Goal: Task Accomplishment & Management: Manage account settings

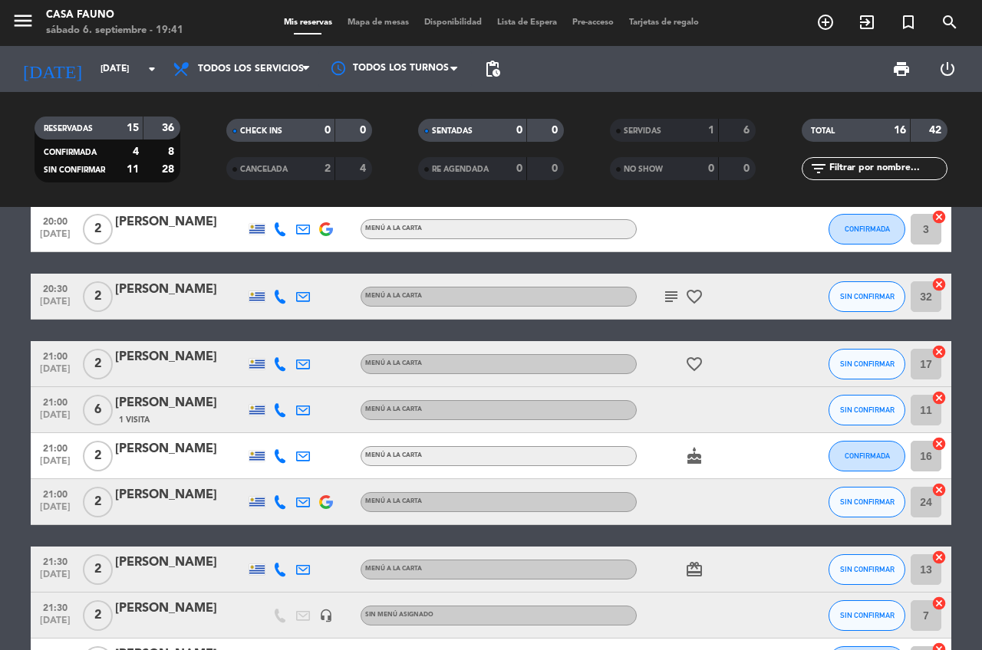
scroll to position [74, 0]
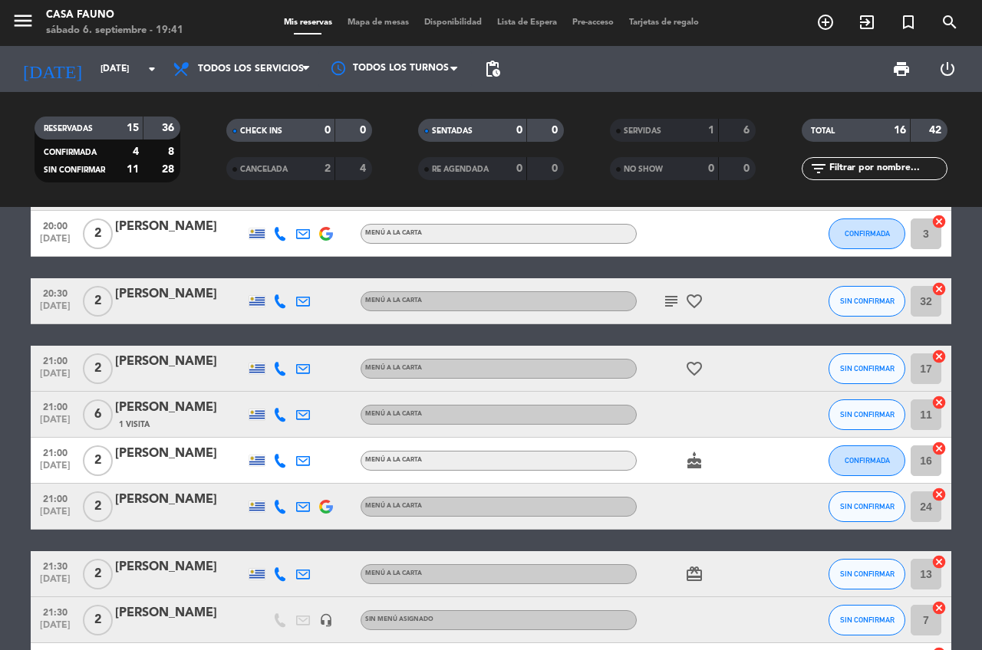
click at [167, 226] on div "[PERSON_NAME]" at bounding box center [180, 227] width 130 height 20
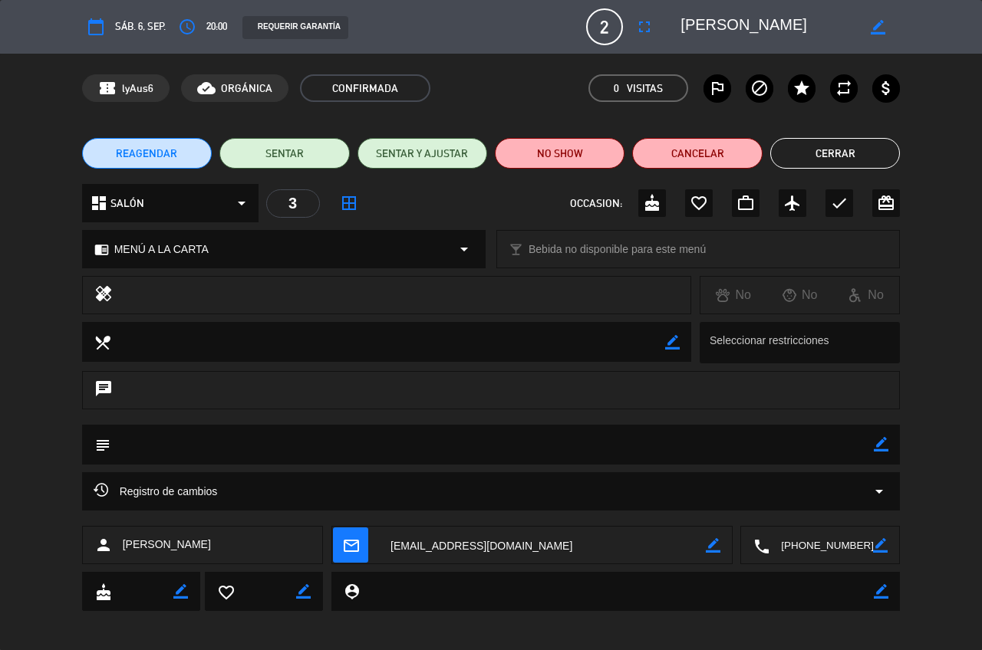
click at [836, 153] on button "Cerrar" at bounding box center [835, 153] width 130 height 31
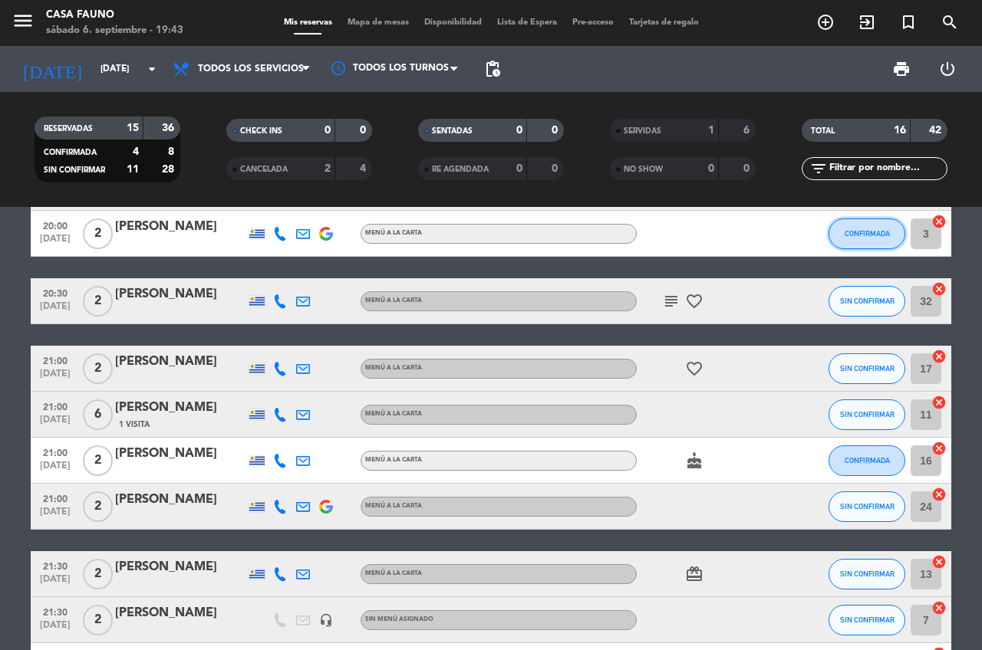
click at [850, 229] on span "CONFIRMADA" at bounding box center [866, 233] width 45 height 8
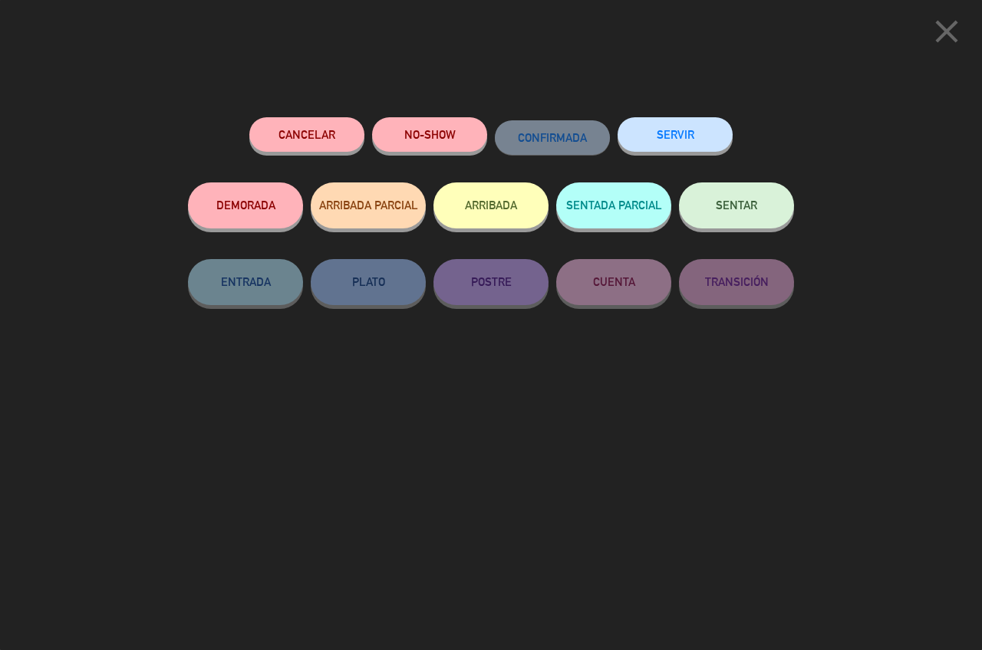
click at [929, 35] on icon "close" at bounding box center [946, 31] width 38 height 38
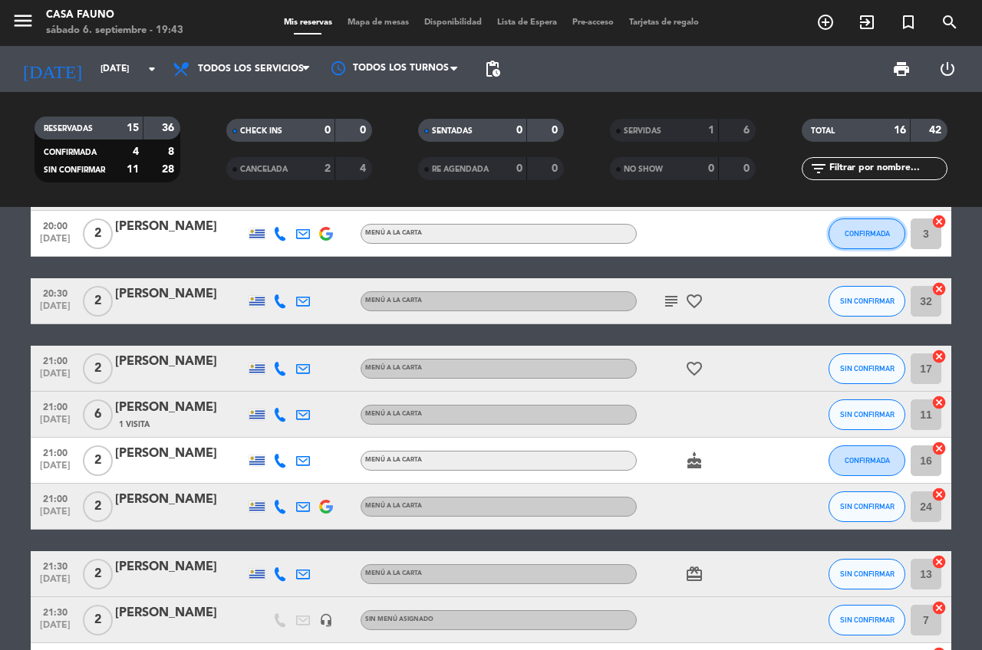
click at [857, 229] on span "CONFIRMADA" at bounding box center [866, 233] width 45 height 8
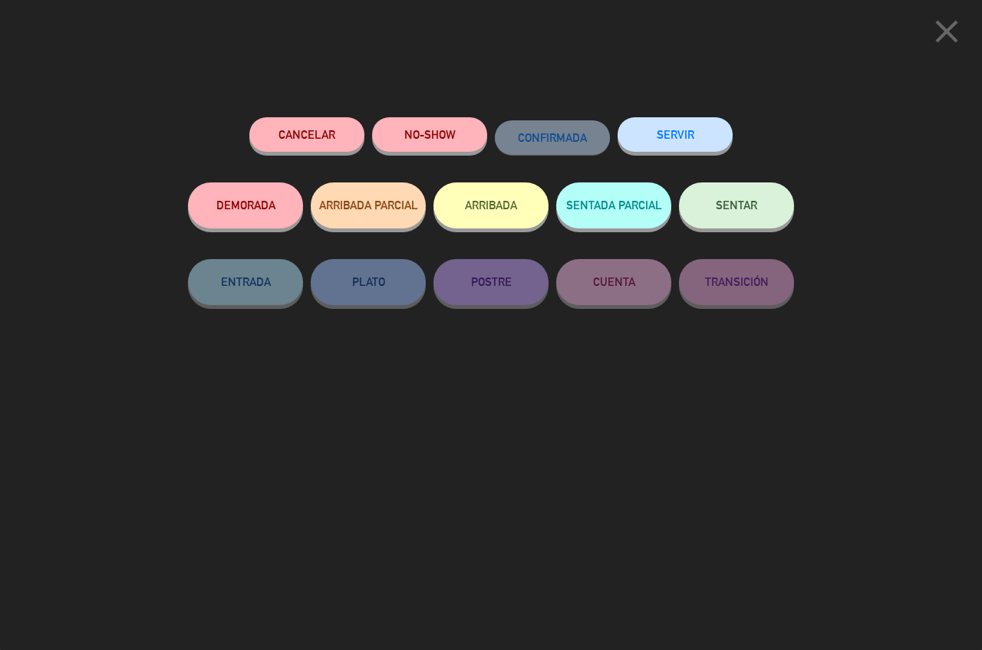
click at [660, 146] on button "SERVIR" at bounding box center [674, 134] width 115 height 35
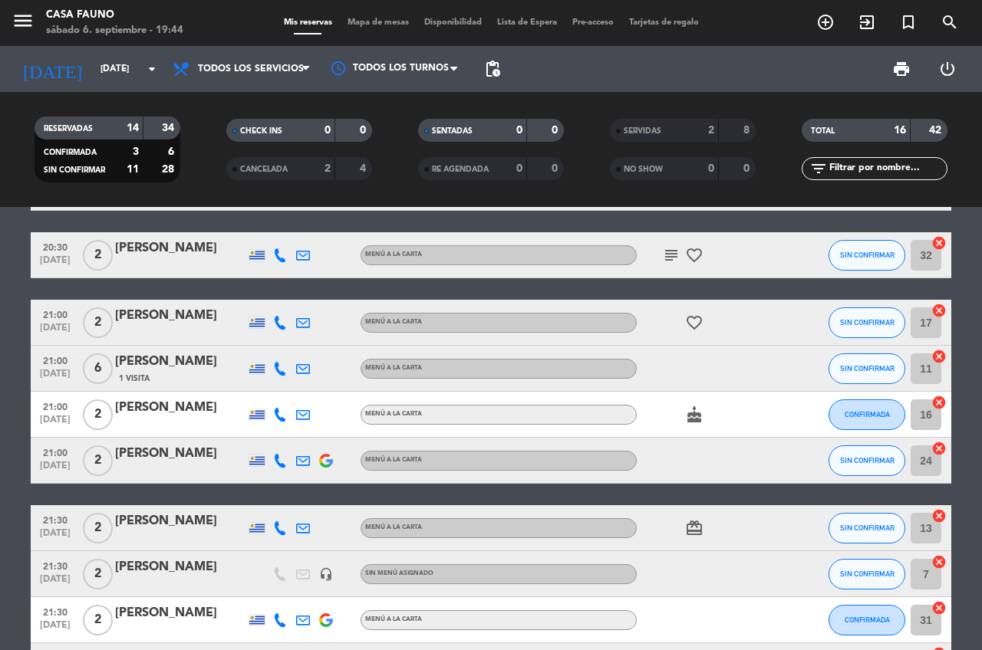
scroll to position [0, 0]
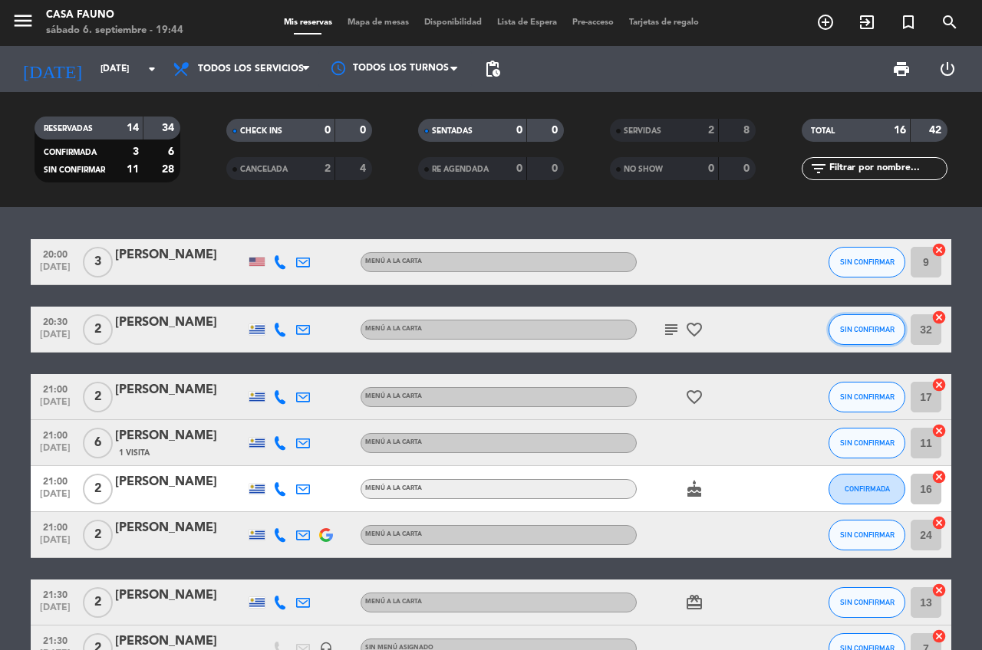
click at [857, 328] on span "SIN CONFIRMAR" at bounding box center [867, 329] width 54 height 8
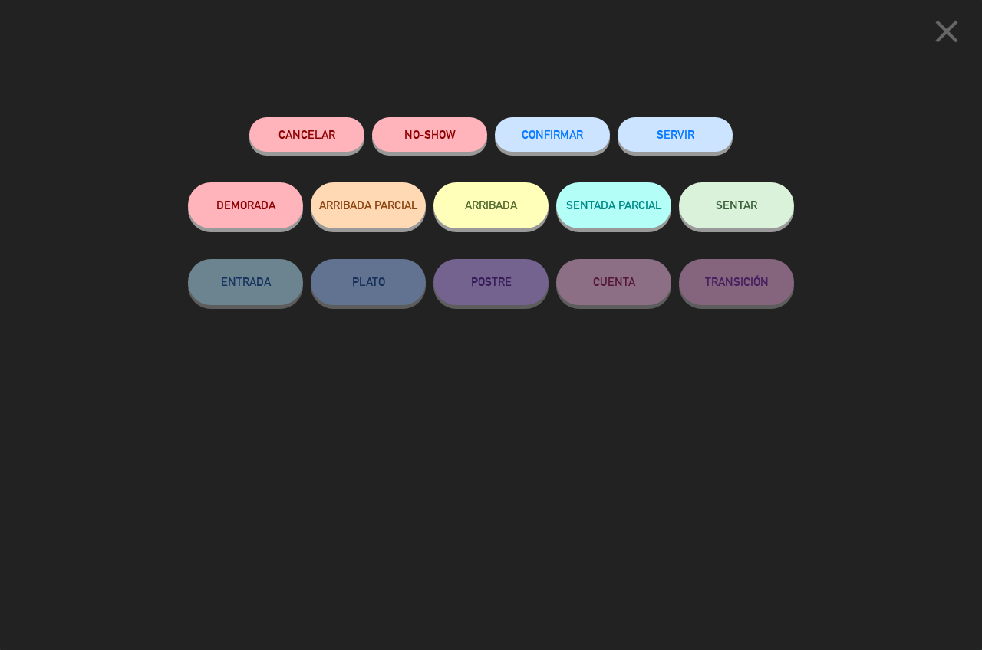
click at [933, 41] on icon "close" at bounding box center [946, 31] width 38 height 38
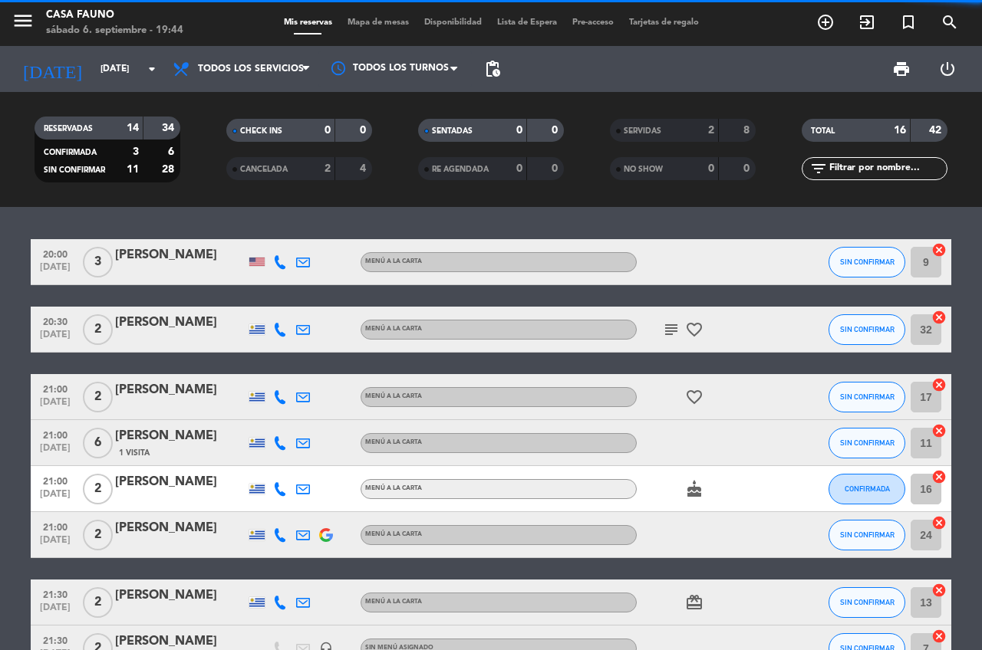
click at [663, 328] on icon "subject" at bounding box center [671, 330] width 18 height 18
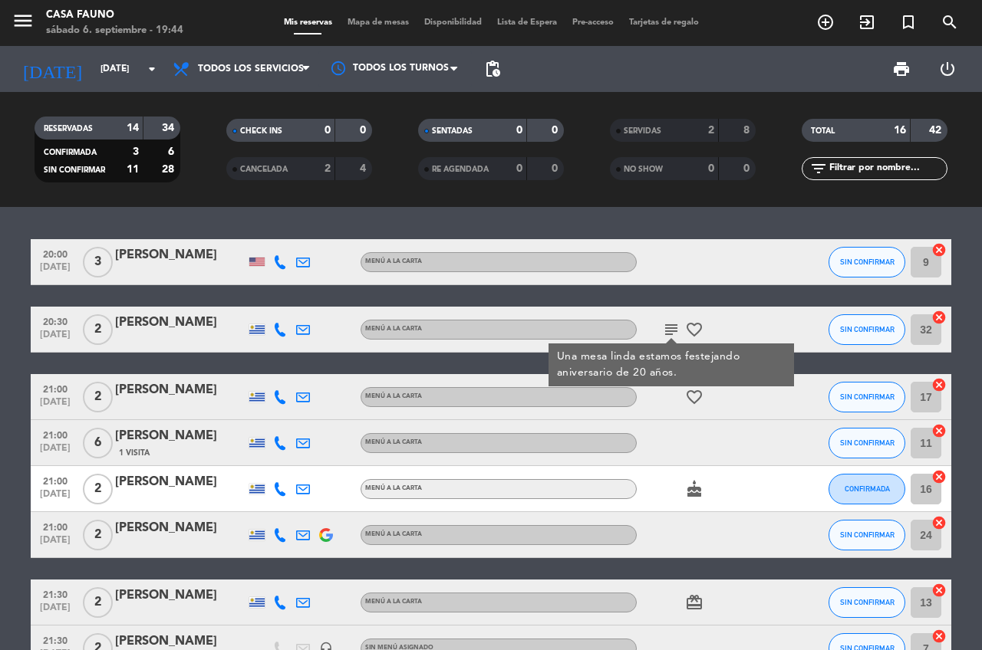
click at [662, 328] on icon "subject" at bounding box center [671, 330] width 18 height 18
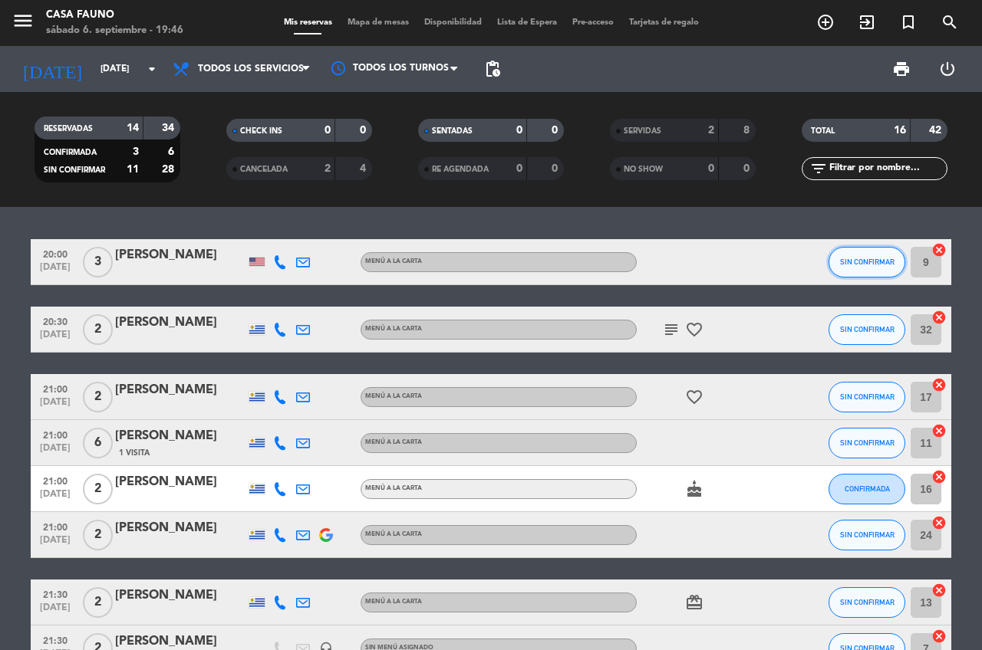
click at [844, 255] on button "SIN CONFIRMAR" at bounding box center [866, 262] width 77 height 31
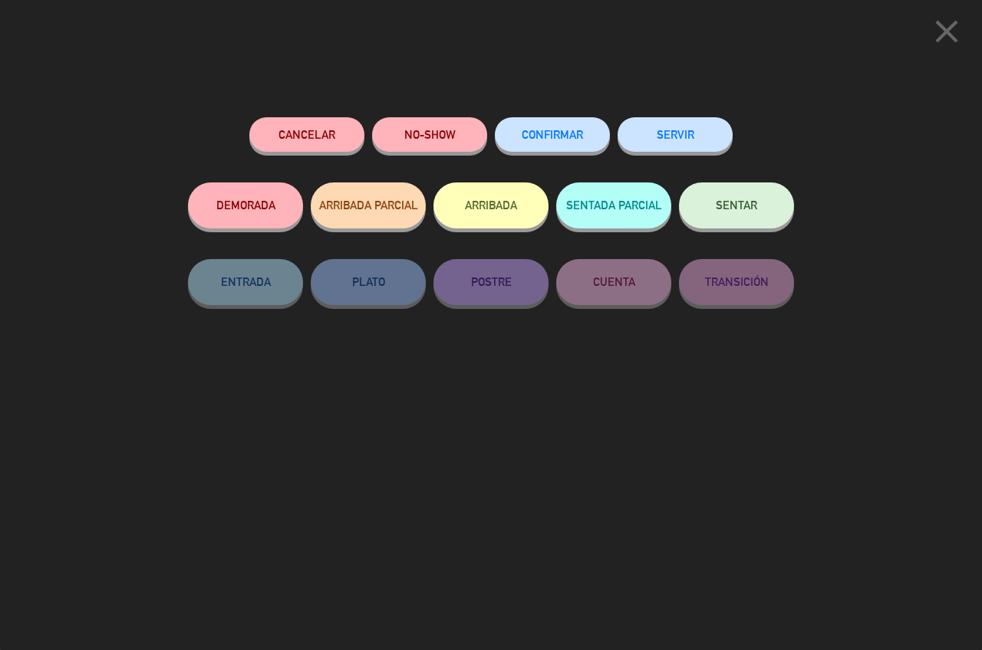
click at [683, 140] on button "SERVIR" at bounding box center [674, 134] width 115 height 35
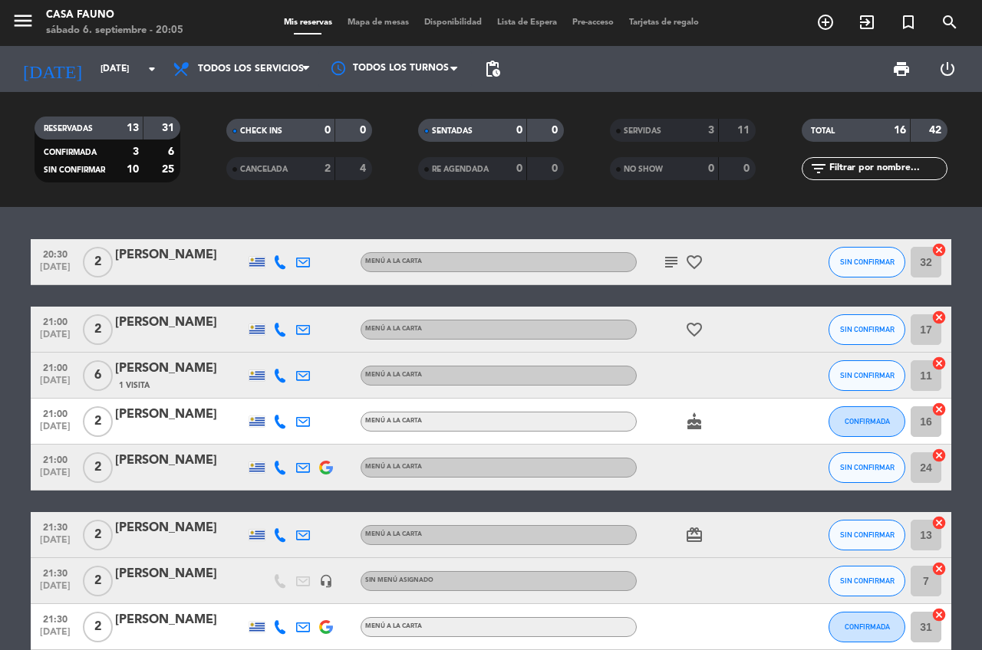
click at [4, 431] on bookings-row "20:30 [DATE] 2 [PERSON_NAME] MENÚ A LA CARTA subject favorite_border SIN CONFIR…" at bounding box center [491, 581] width 982 height 684
click at [12, 503] on bookings-row "20:30 [DATE] 2 [PERSON_NAME] MENÚ A LA CARTA subject favorite_border SIN CONFIR…" at bounding box center [491, 581] width 982 height 684
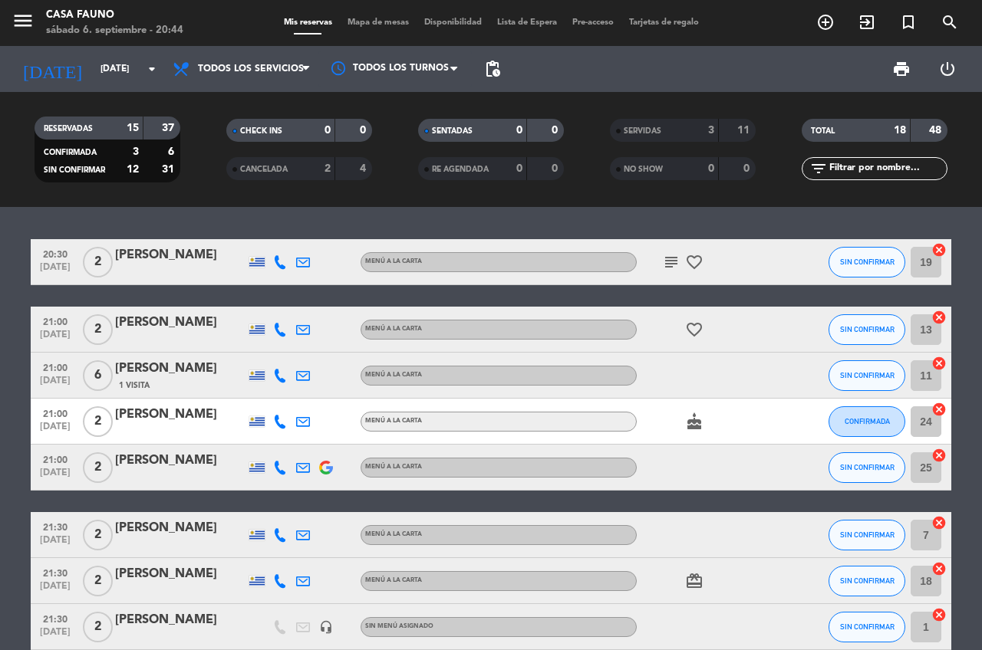
click at [633, 265] on div "MENÚ A LA CARTA" at bounding box center [498, 262] width 276 height 20
click at [637, 265] on div "subject favorite_border" at bounding box center [706, 261] width 138 height 45
click at [667, 262] on icon "subject" at bounding box center [671, 262] width 18 height 18
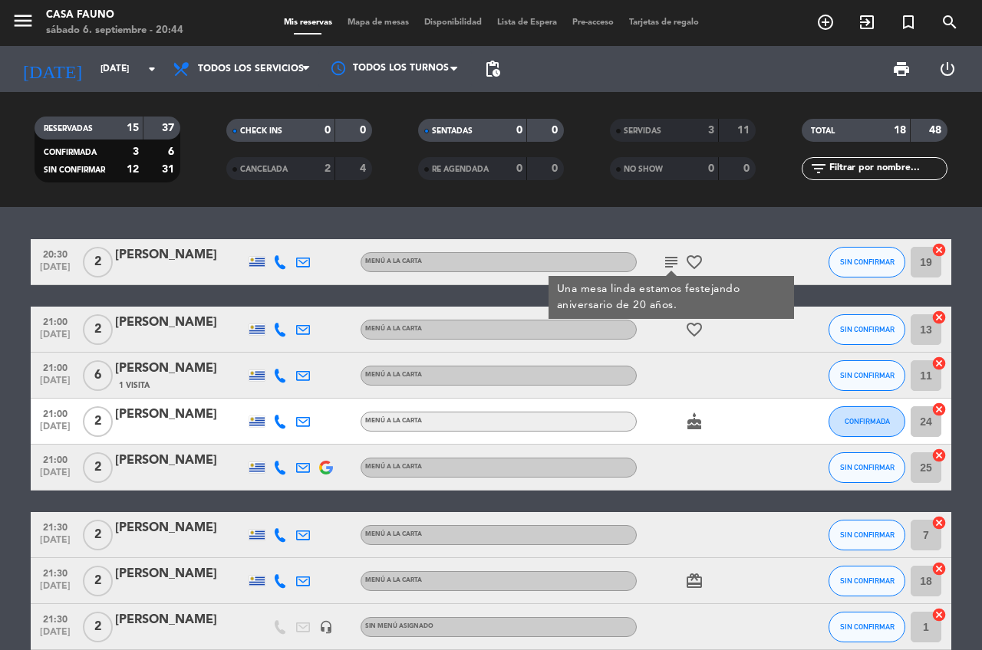
click at [765, 228] on div "20:30 [DATE] 2 [PERSON_NAME] MENÚ A LA CARTA subject Una mesa linda estamos fes…" at bounding box center [491, 428] width 982 height 443
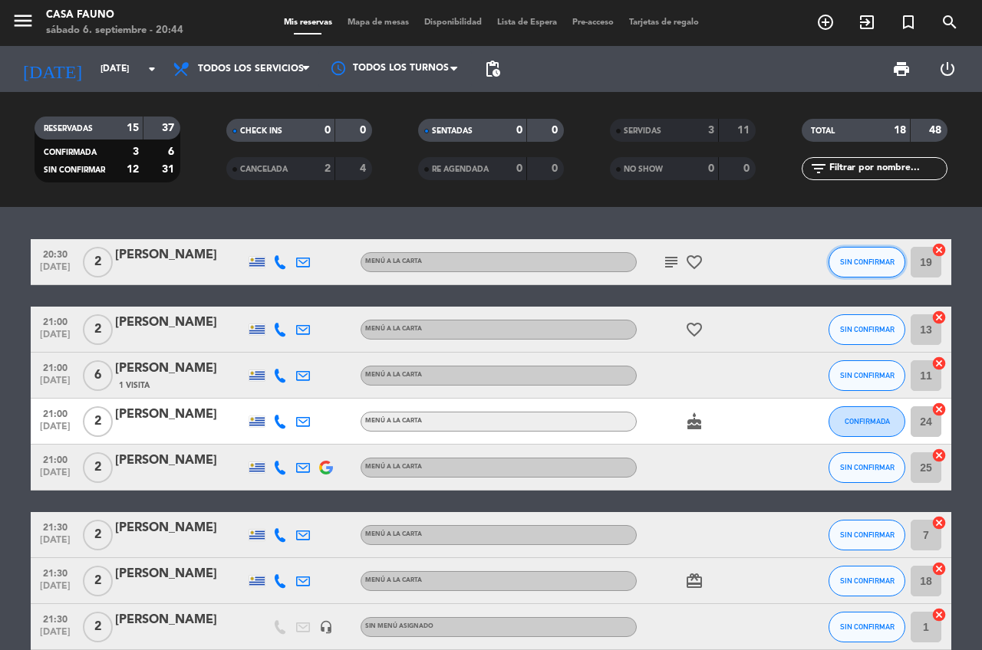
click at [853, 274] on button "SIN CONFIRMAR" at bounding box center [866, 262] width 77 height 31
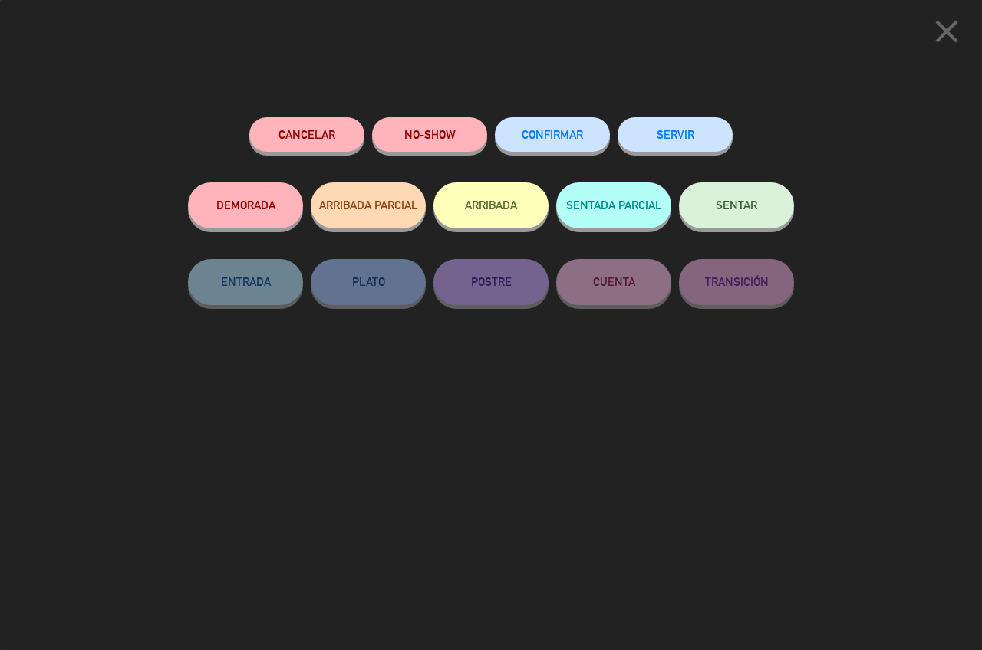
click at [676, 130] on button "SERVIR" at bounding box center [674, 134] width 115 height 35
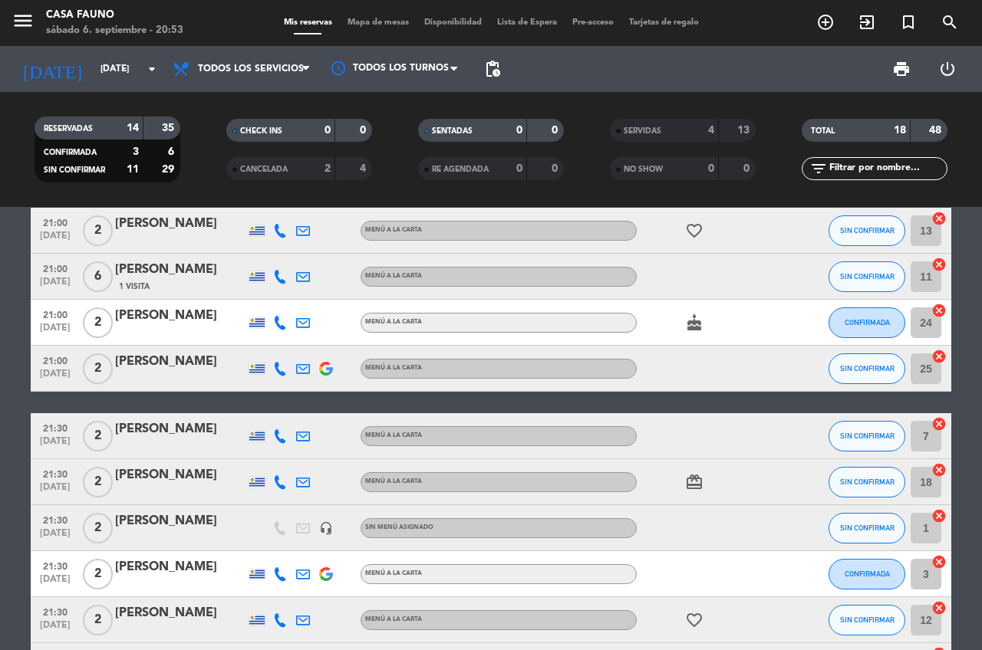
scroll to position [16, 0]
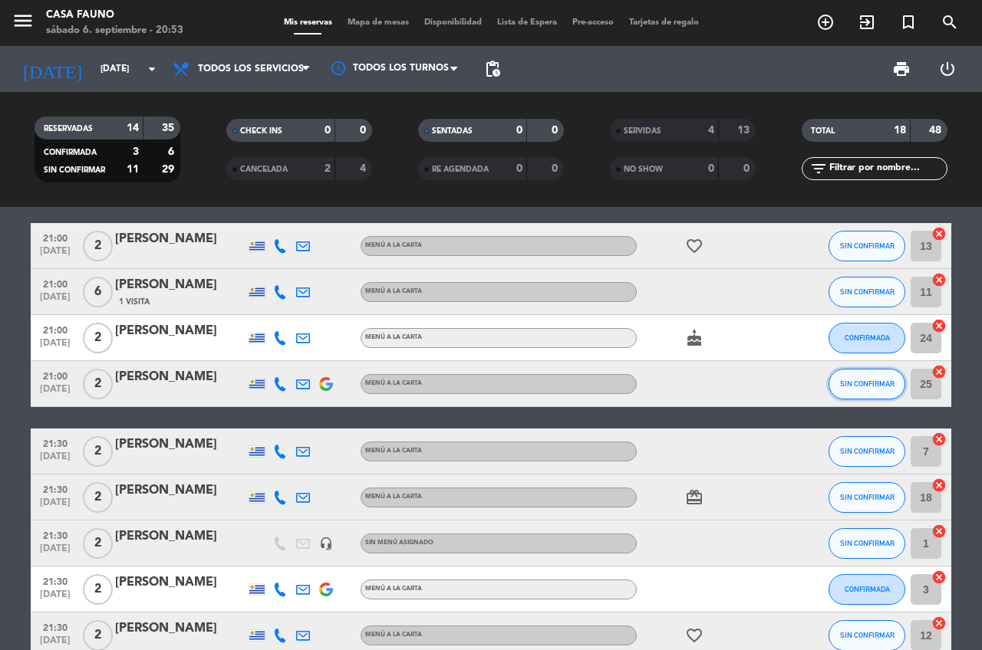
click at [856, 380] on span "SIN CONFIRMAR" at bounding box center [867, 384] width 54 height 8
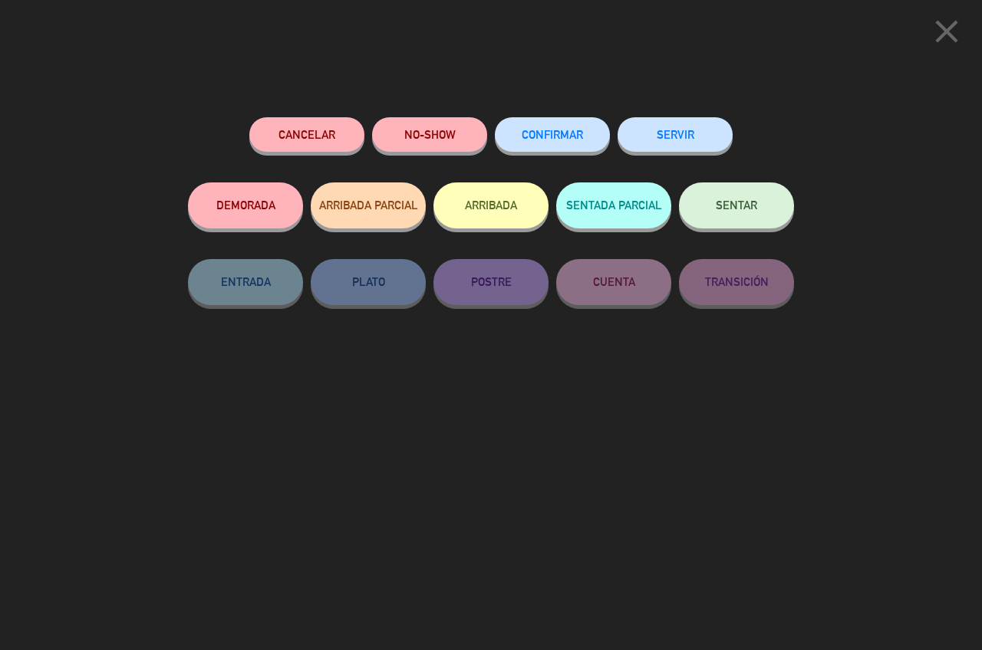
click at [661, 138] on button "SERVIR" at bounding box center [674, 134] width 115 height 35
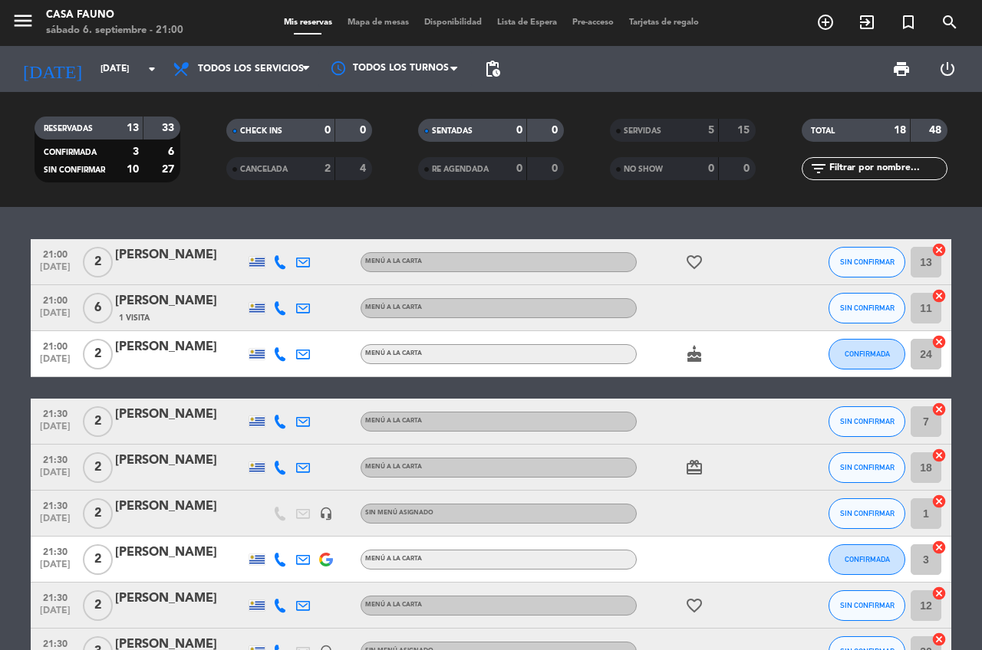
scroll to position [5, 0]
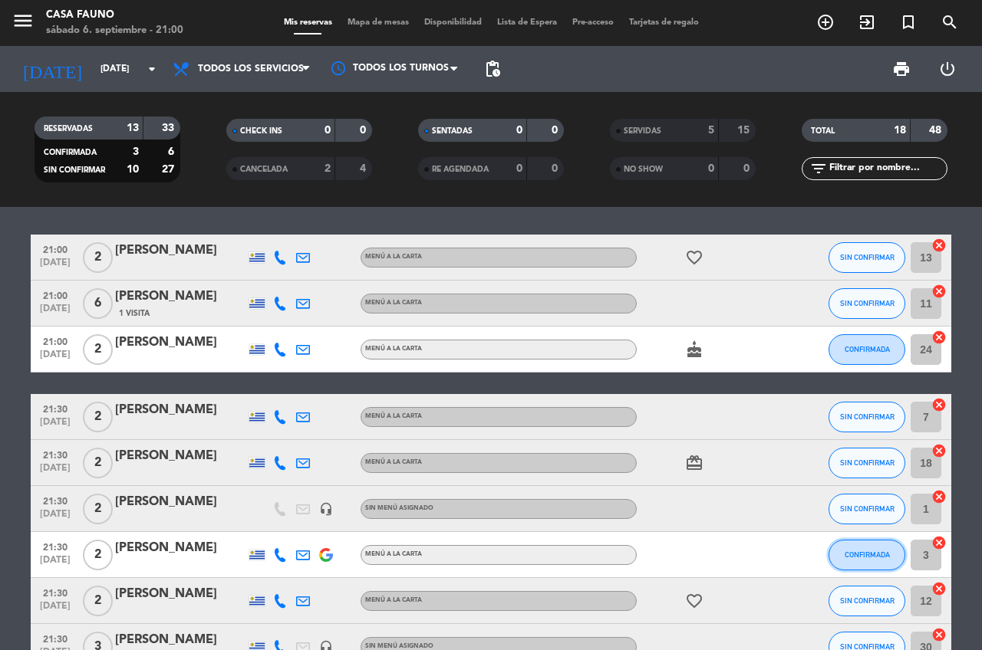
click at [863, 551] on span "CONFIRMADA" at bounding box center [866, 555] width 45 height 8
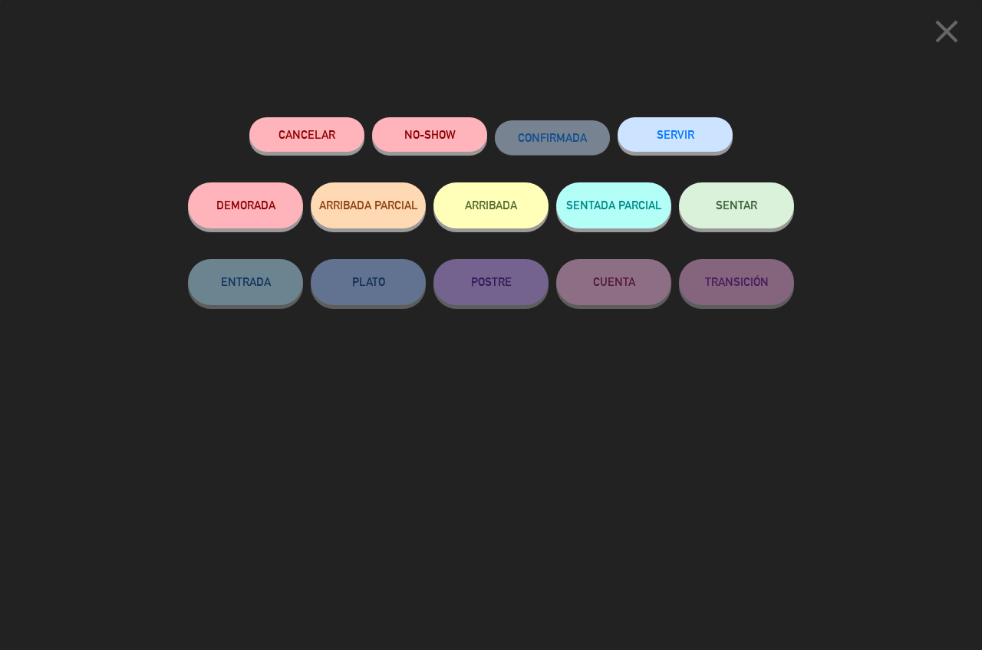
click at [671, 133] on button "SERVIR" at bounding box center [674, 134] width 115 height 35
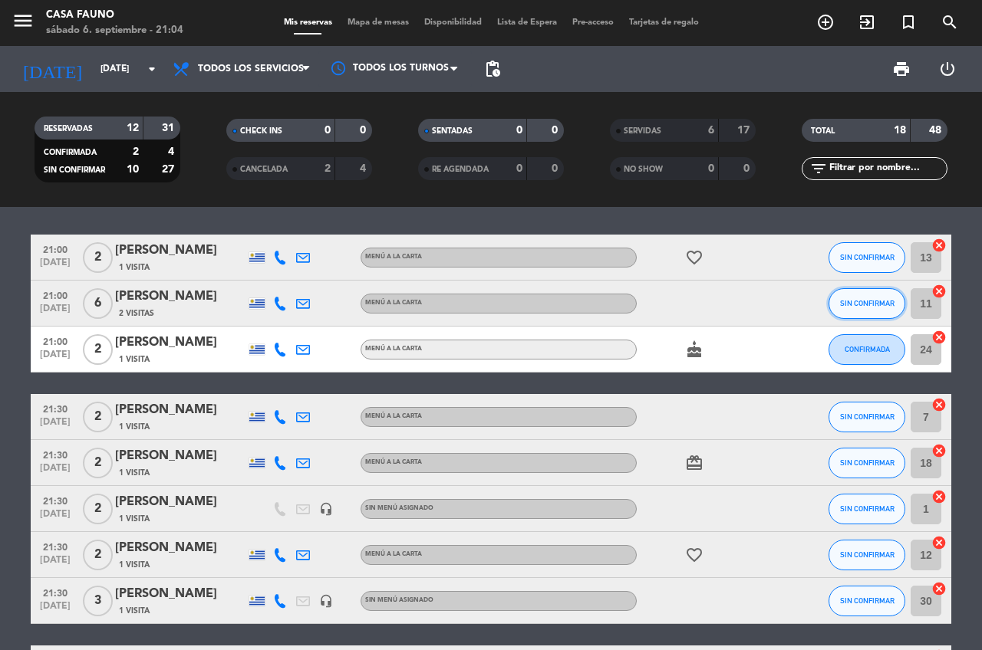
click at [869, 299] on span "SIN CONFIRMAR" at bounding box center [867, 303] width 54 height 8
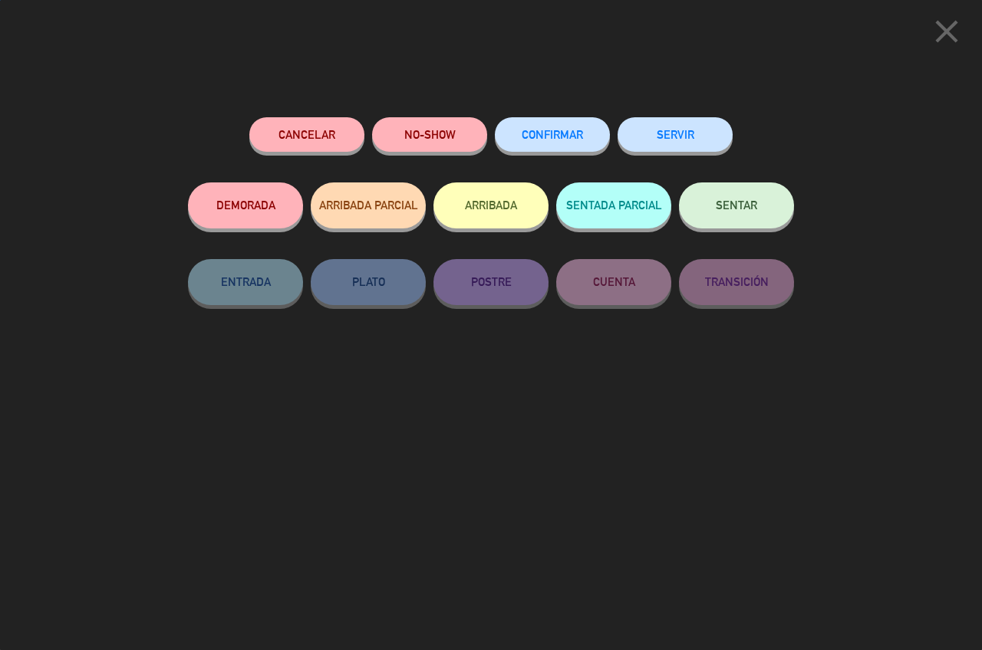
click at [692, 132] on button "SERVIR" at bounding box center [674, 134] width 115 height 35
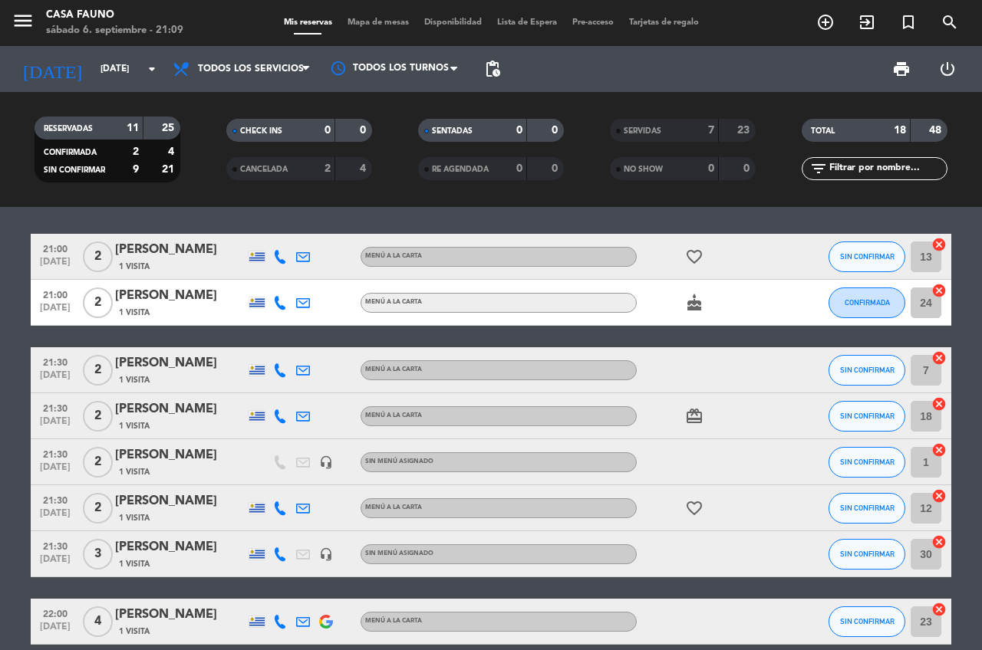
scroll to position [0, 0]
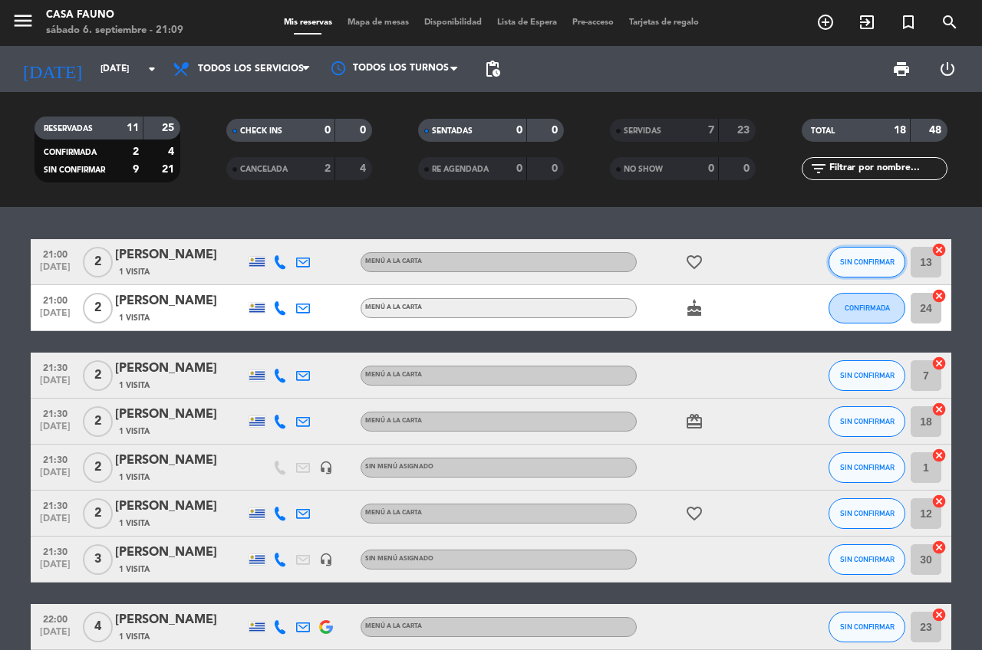
click at [853, 262] on span "SIN CONFIRMAR" at bounding box center [867, 262] width 54 height 8
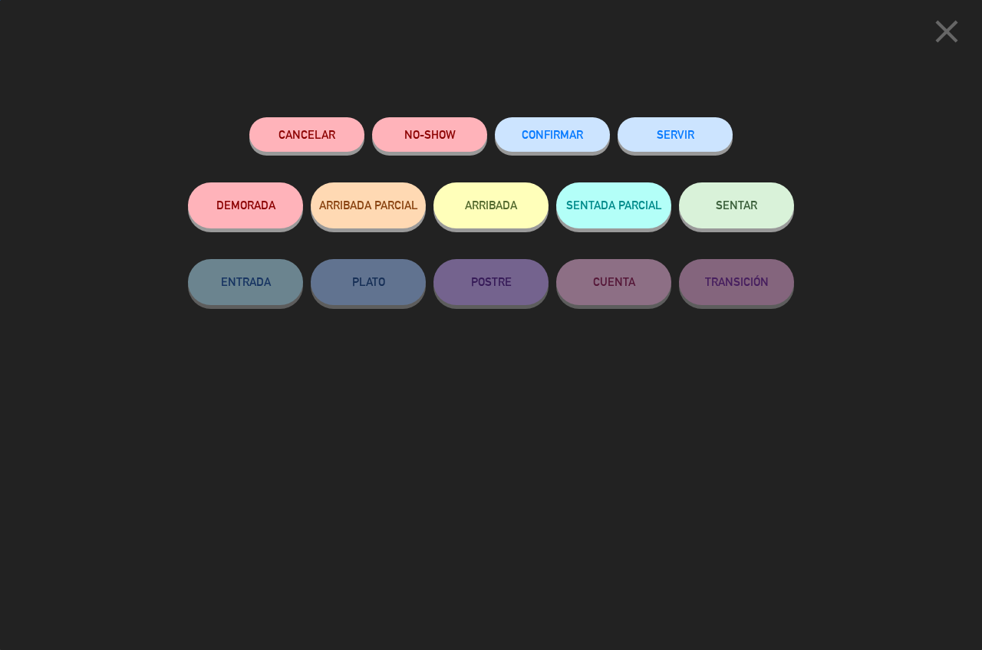
click at [677, 130] on button "SERVIR" at bounding box center [674, 134] width 115 height 35
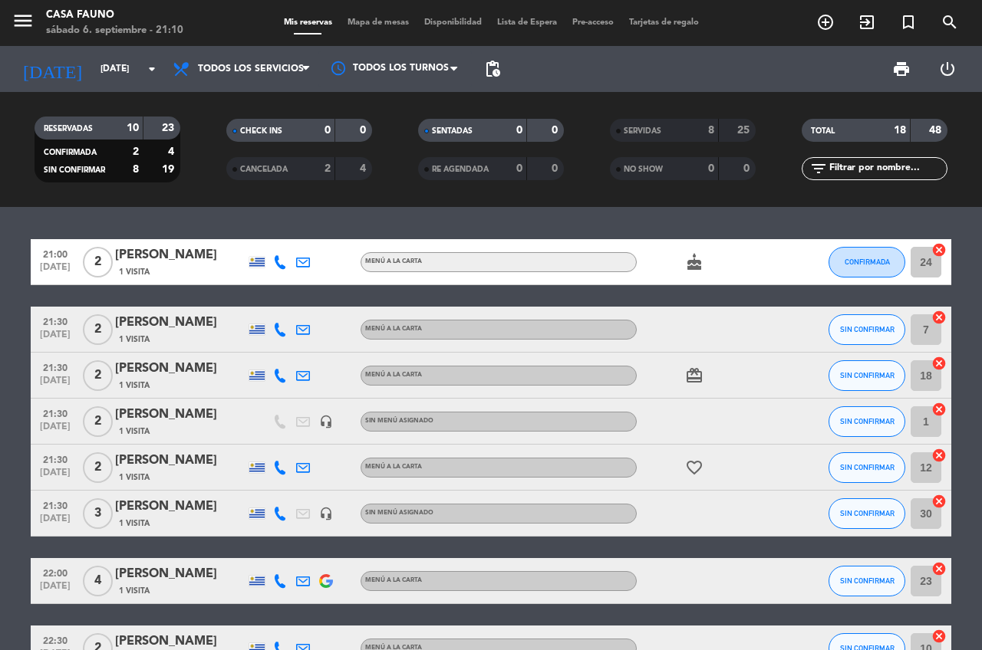
click at [295, 611] on div "21:00 [DATE] 2 [PERSON_NAME] 1 Visita MENÚ A LA CARTA cake CONFIRMADA 24 cancel…" at bounding box center [491, 512] width 920 height 546
click at [166, 614] on div "21:00 [DATE] 2 [PERSON_NAME] 1 Visita MENÚ A LA CARTA cake CONFIRMADA 24 cancel…" at bounding box center [491, 512] width 920 height 546
click at [783, 272] on div at bounding box center [795, 261] width 41 height 45
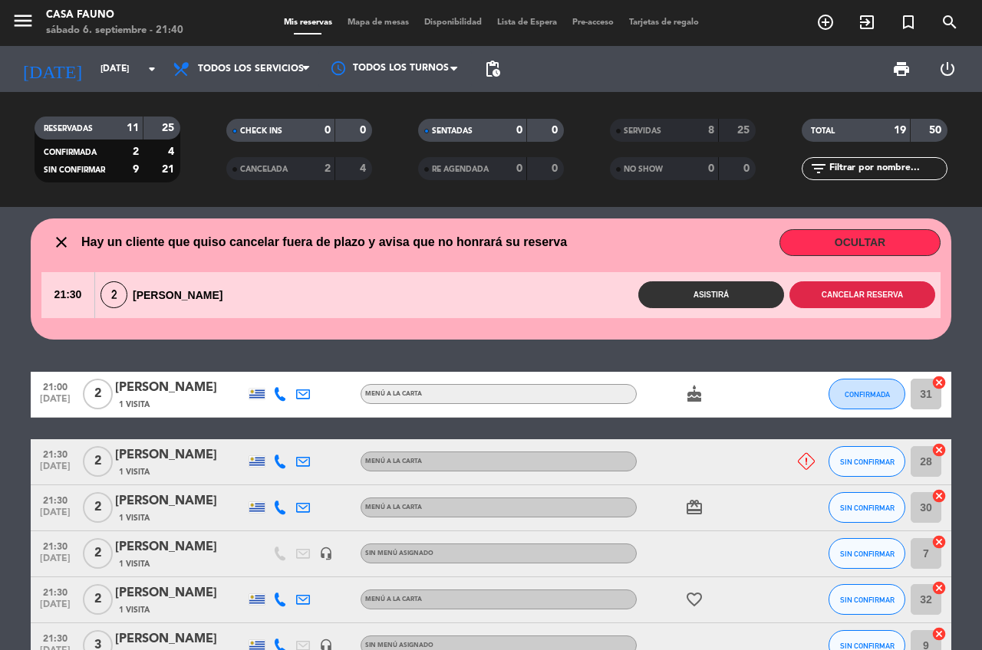
click at [853, 298] on button "Cancelar reserva" at bounding box center [862, 294] width 146 height 27
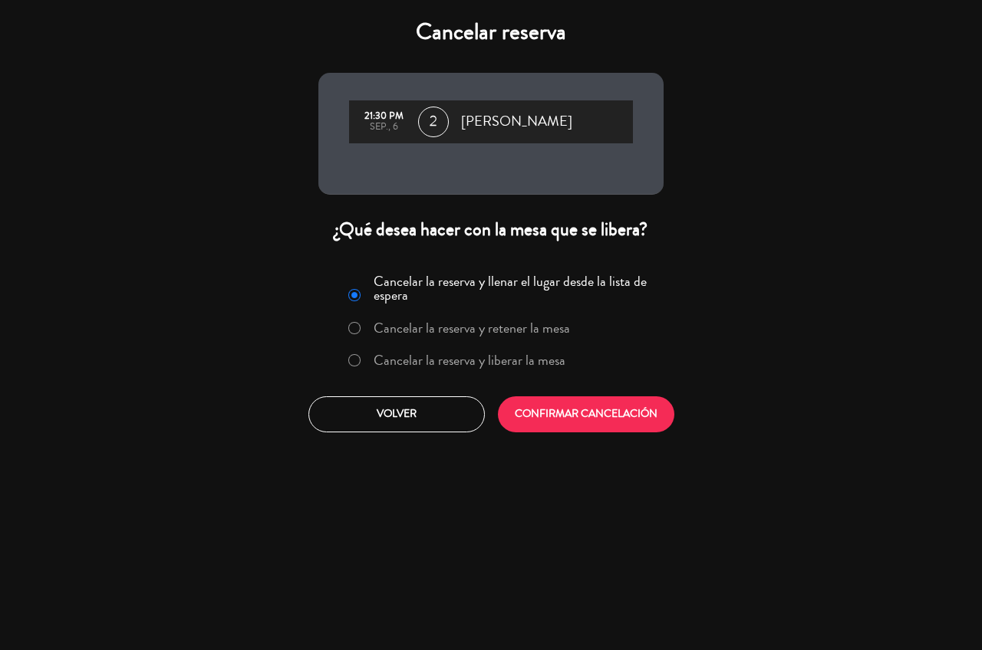
click at [462, 360] on label "Cancelar la reserva y liberar la mesa" at bounding box center [470, 361] width 192 height 14
click at [584, 407] on button "CONFIRMAR CANCELACIÓN" at bounding box center [586, 415] width 176 height 36
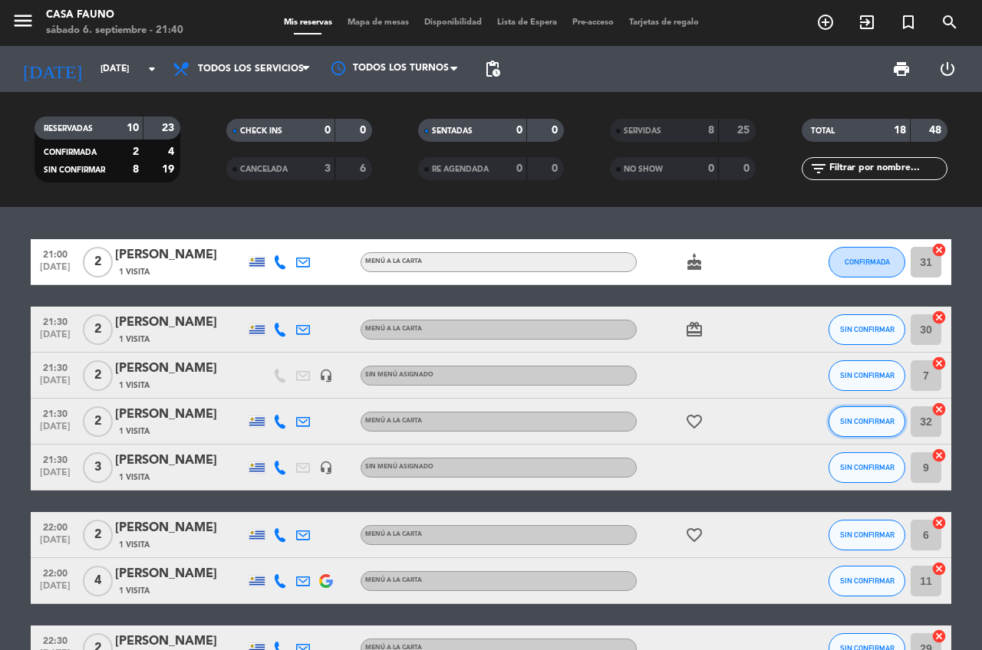
click at [857, 423] on span "SIN CONFIRMAR" at bounding box center [867, 421] width 54 height 8
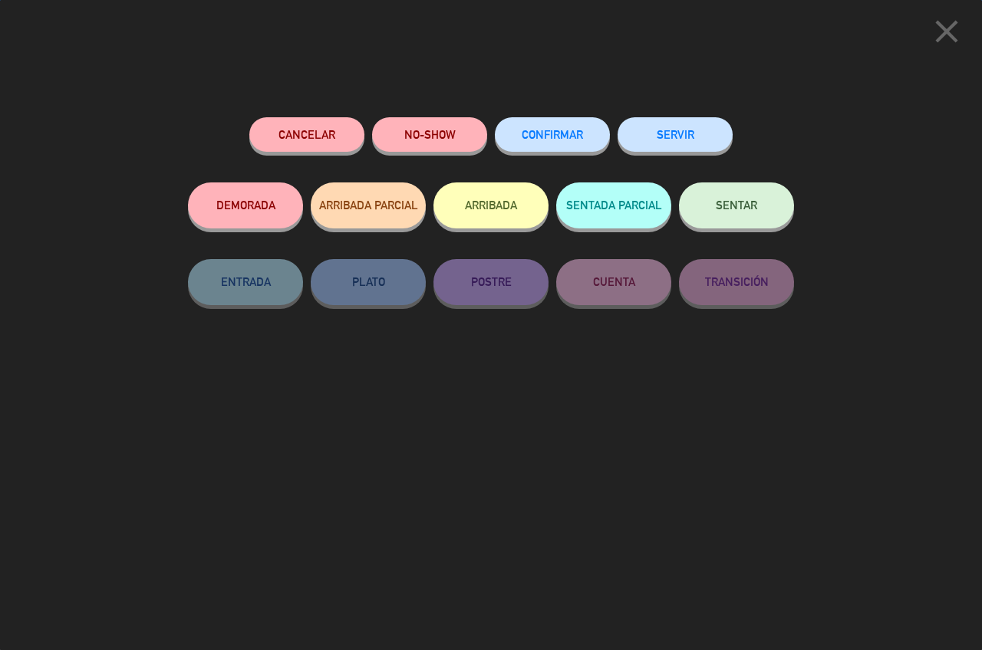
click at [665, 142] on button "SERVIR" at bounding box center [674, 134] width 115 height 35
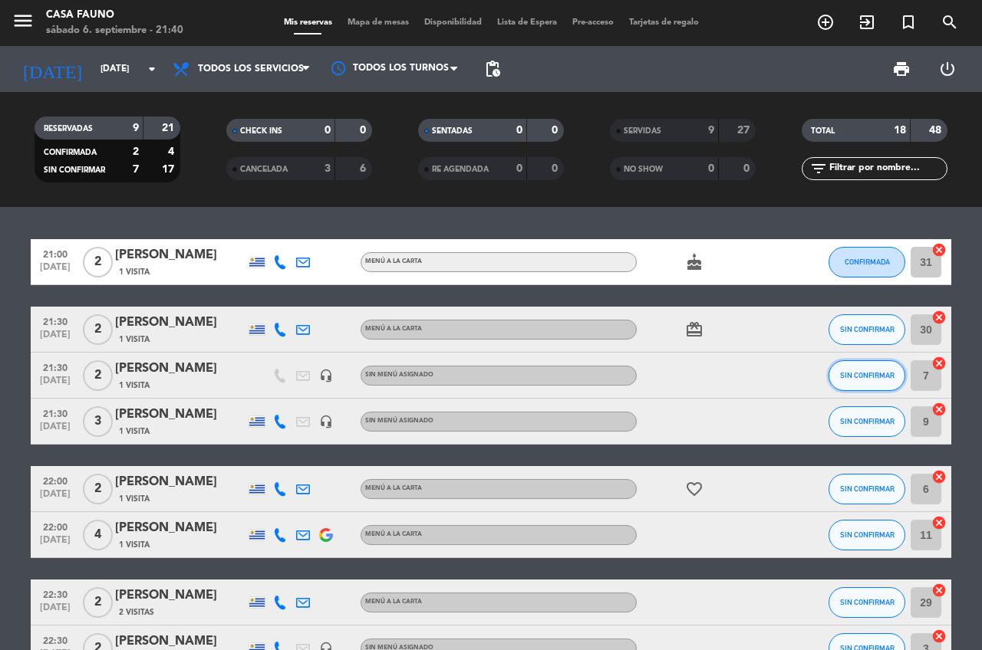
click at [859, 376] on span "SIN CONFIRMAR" at bounding box center [867, 375] width 54 height 8
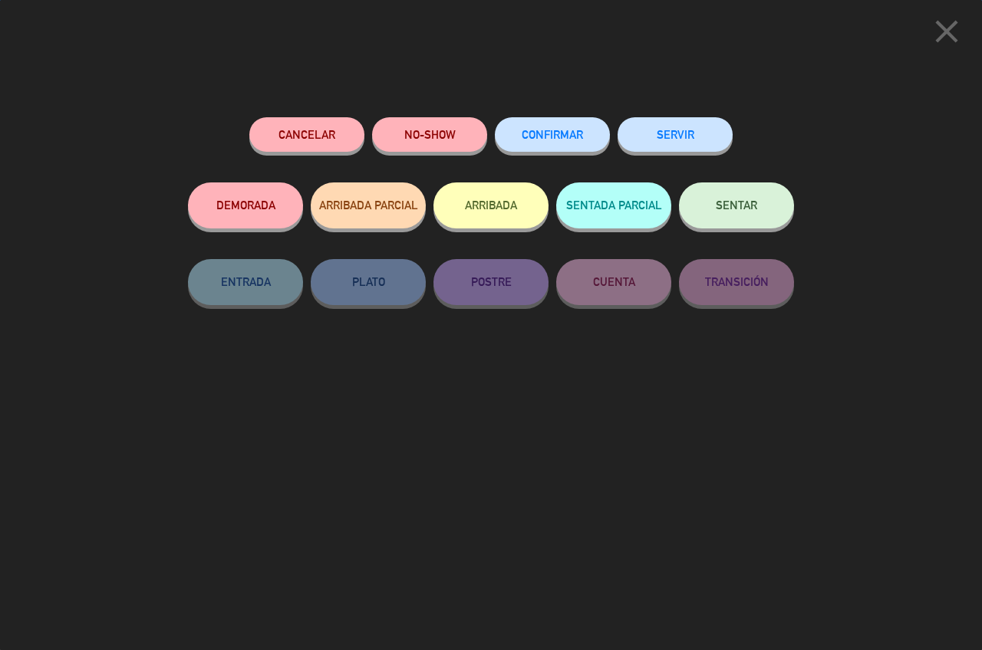
click at [667, 130] on button "SERVIR" at bounding box center [674, 134] width 115 height 35
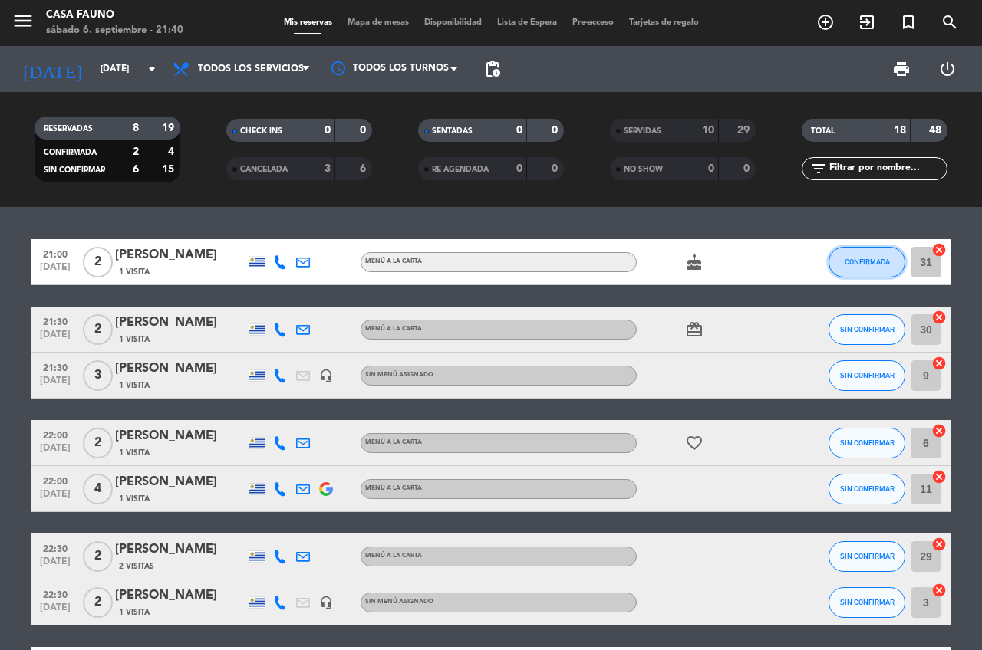
click at [838, 265] on button "CONFIRMADA" at bounding box center [866, 262] width 77 height 31
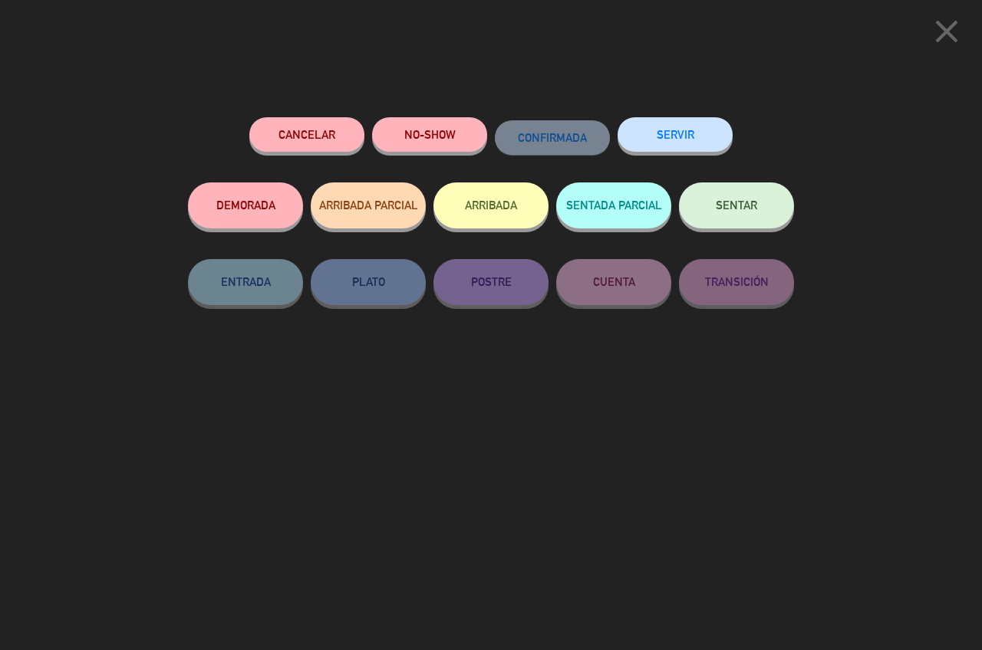
click at [662, 147] on button "SERVIR" at bounding box center [674, 134] width 115 height 35
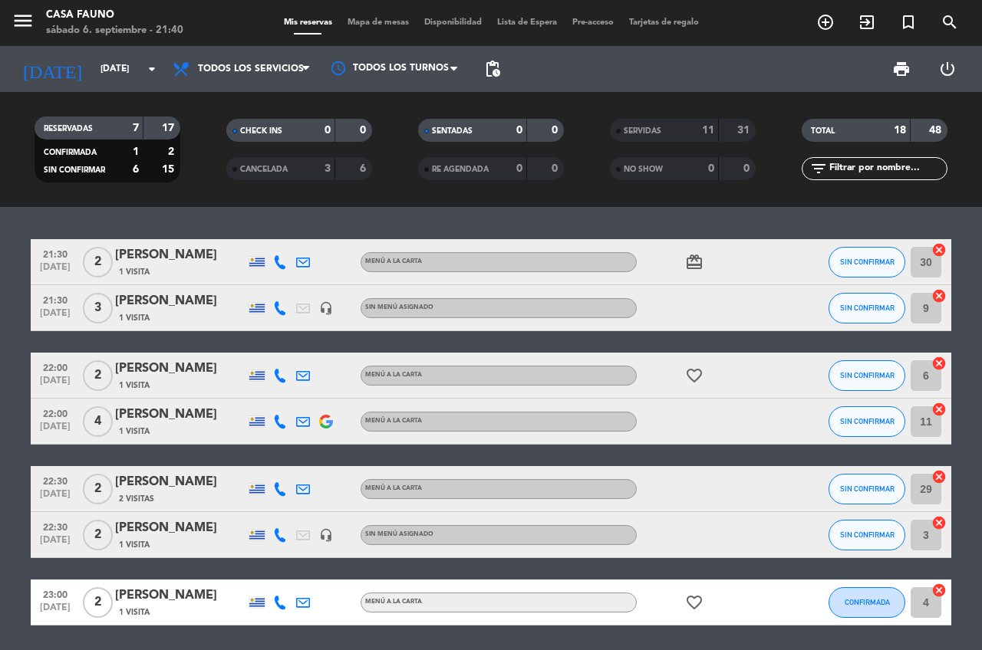
click at [684, 637] on div "21:30 [DATE] 2 [PERSON_NAME] 1 Visita MENÚ A LA CARTA card_giftcard SIN CONFIRM…" at bounding box center [491, 428] width 982 height 443
click at [664, 338] on div "21:30 [DATE] 2 [PERSON_NAME] 1 Visita MENÚ A LA CARTA card_giftcard SIN CONFIRM…" at bounding box center [491, 432] width 920 height 387
click at [853, 308] on span "SIN CONFIRMAR" at bounding box center [867, 308] width 54 height 8
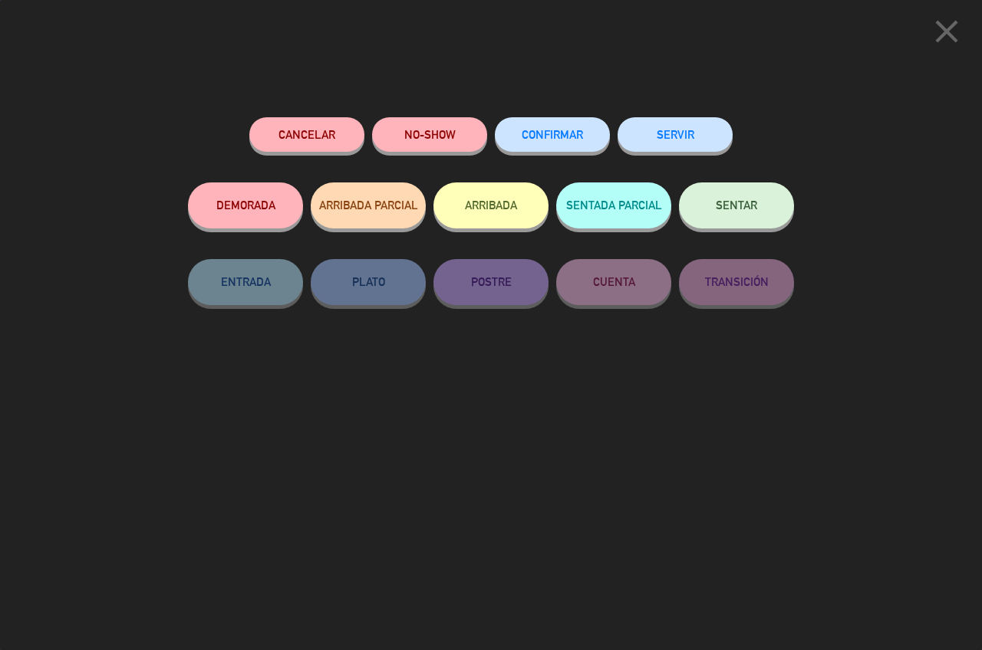
click at [685, 130] on button "SERVIR" at bounding box center [674, 134] width 115 height 35
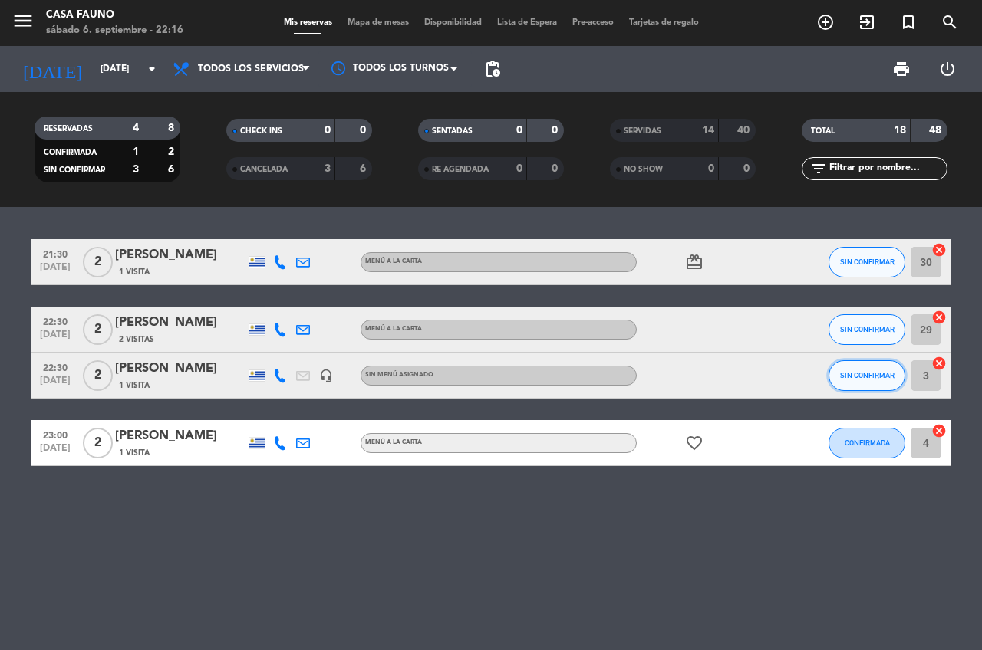
click at [857, 378] on span "SIN CONFIRMAR" at bounding box center [867, 375] width 54 height 8
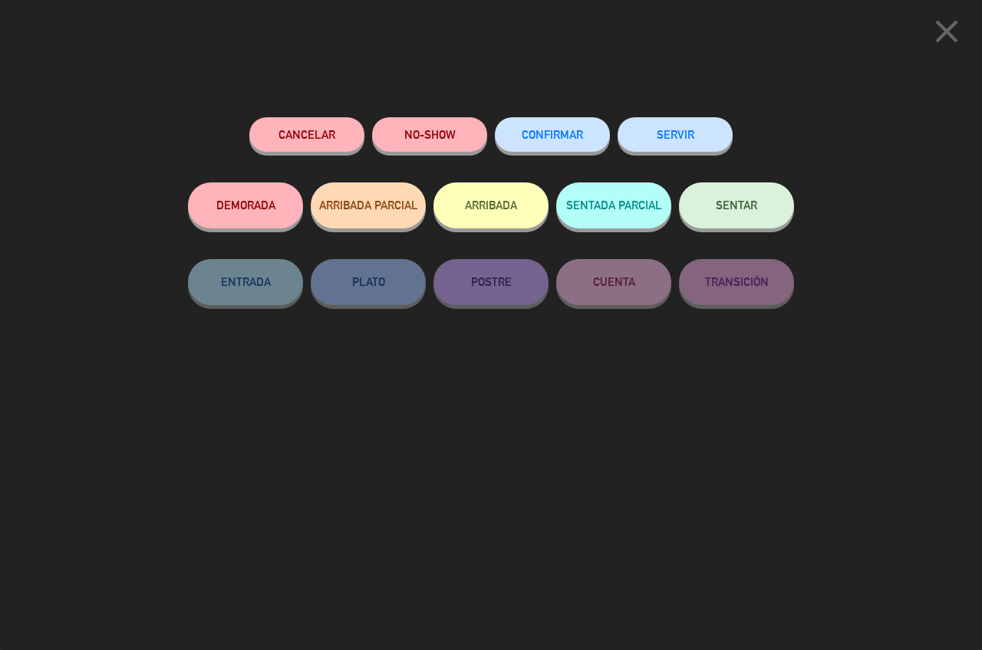
click at [671, 135] on button "SERVIR" at bounding box center [674, 134] width 115 height 35
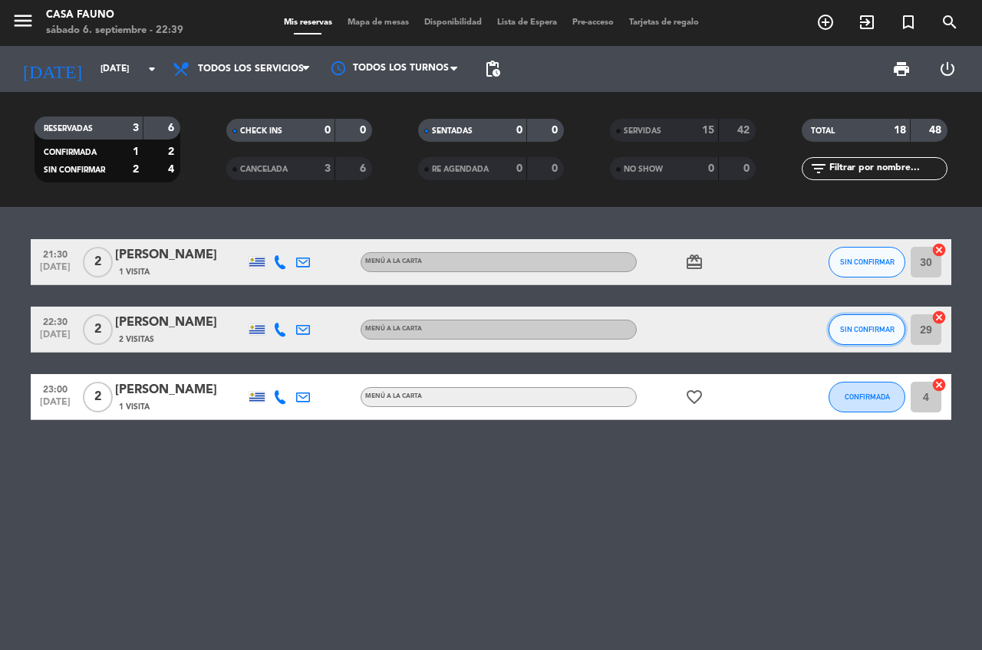
click at [857, 328] on span "SIN CONFIRMAR" at bounding box center [867, 329] width 54 height 8
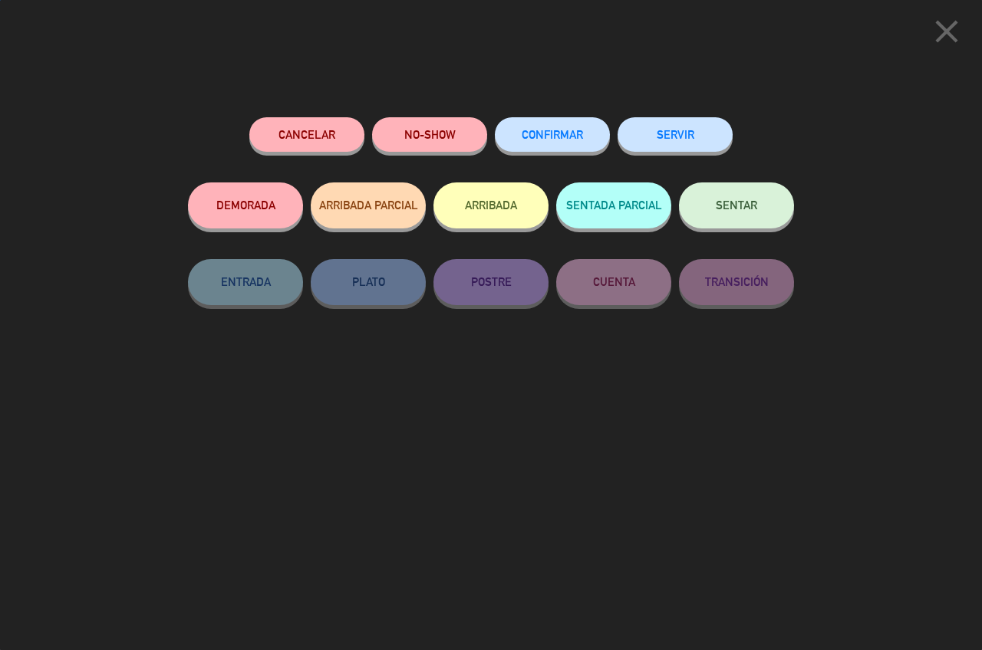
click at [699, 128] on button "SERVIR" at bounding box center [674, 134] width 115 height 35
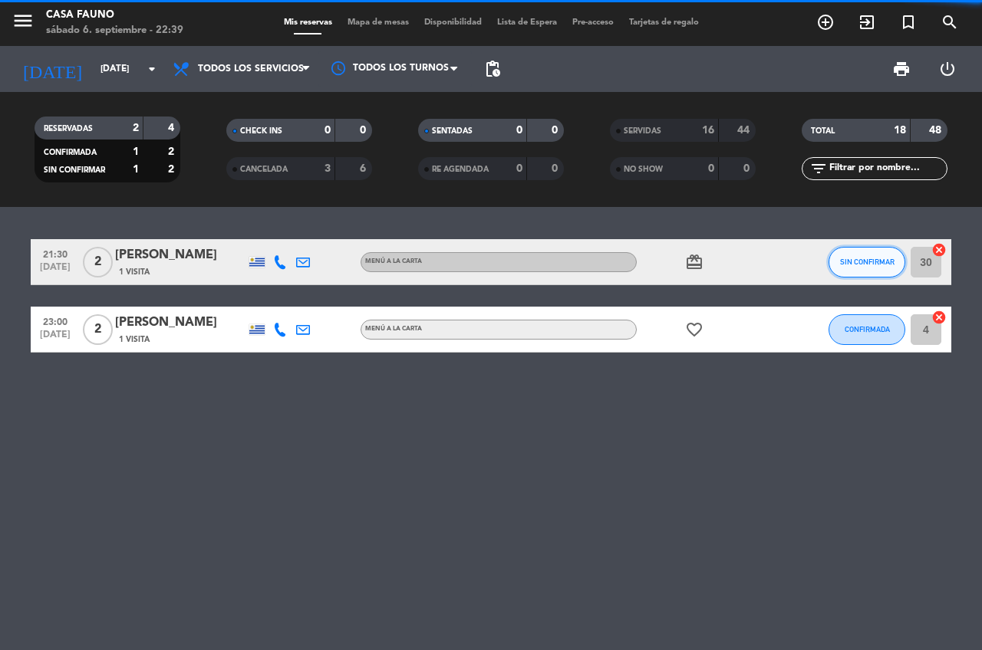
click at [853, 263] on span "SIN CONFIRMAR" at bounding box center [867, 262] width 54 height 8
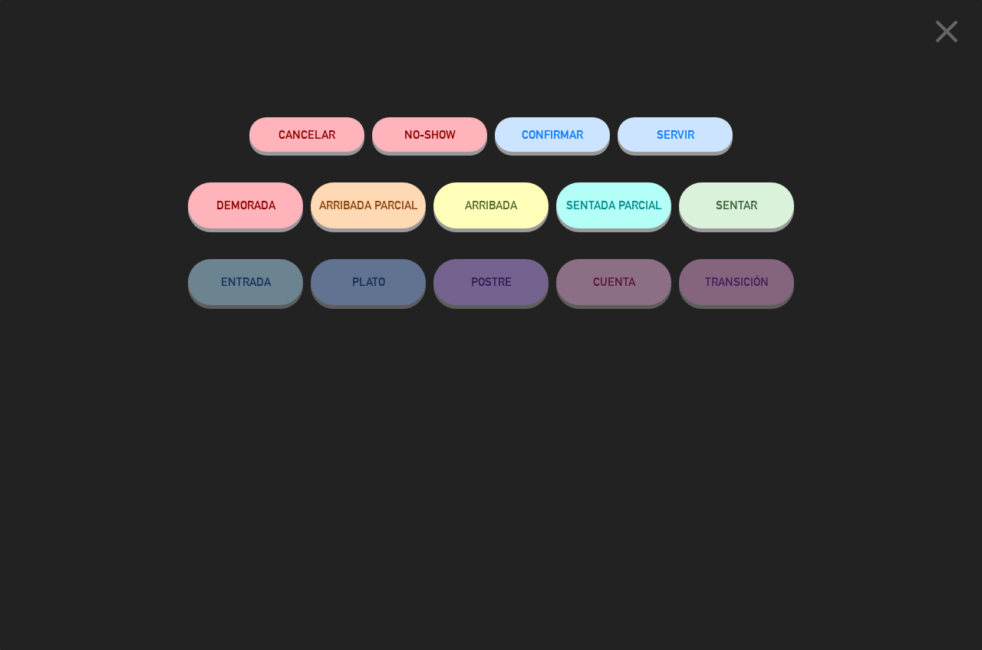
click at [673, 139] on button "SERVIR" at bounding box center [674, 134] width 115 height 35
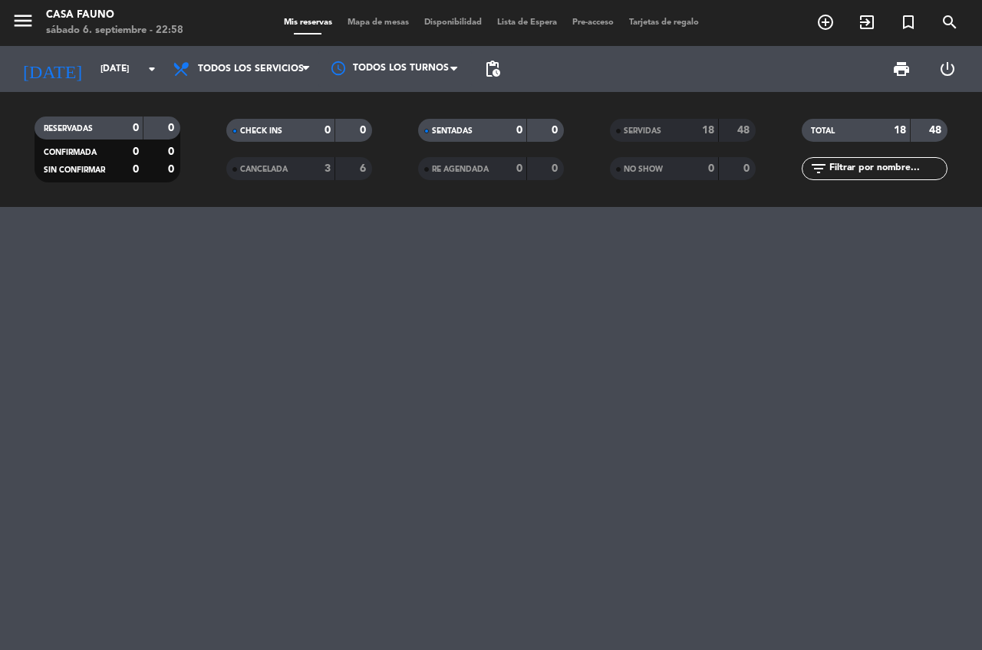
click at [637, 124] on div "SERVIDAS" at bounding box center [649, 131] width 71 height 18
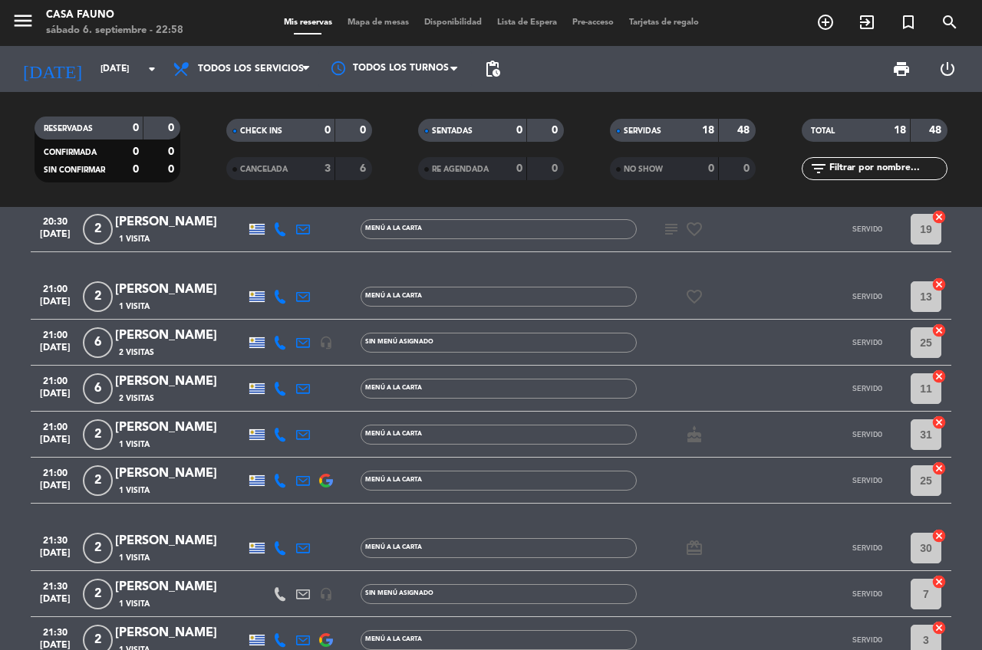
scroll to position [150, 0]
